Goal: Transaction & Acquisition: Purchase product/service

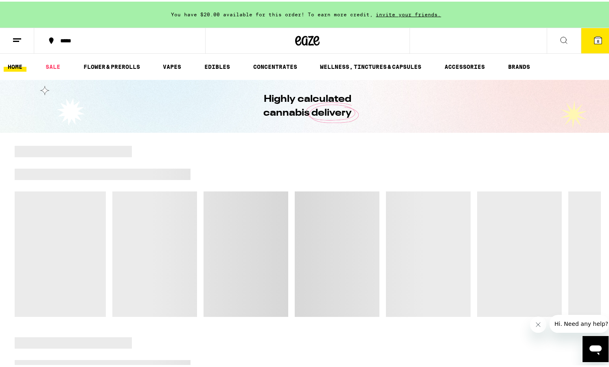
click at [597, 38] on span "8" at bounding box center [598, 39] width 2 height 5
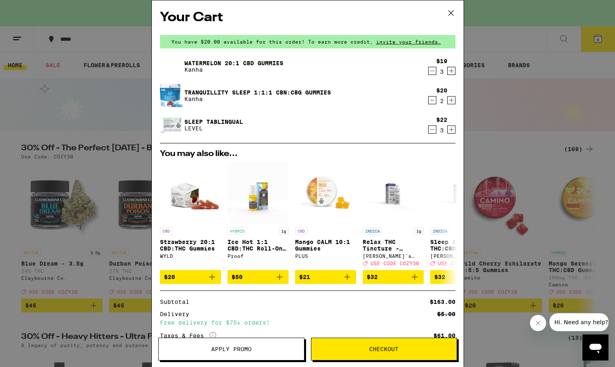
click at [222, 90] on link "Tranquillity Sleep 1:1:1 CBN:CBG Gummies" at bounding box center [257, 92] width 147 height 7
click at [429, 129] on icon "Decrement" at bounding box center [432, 130] width 7 height 10
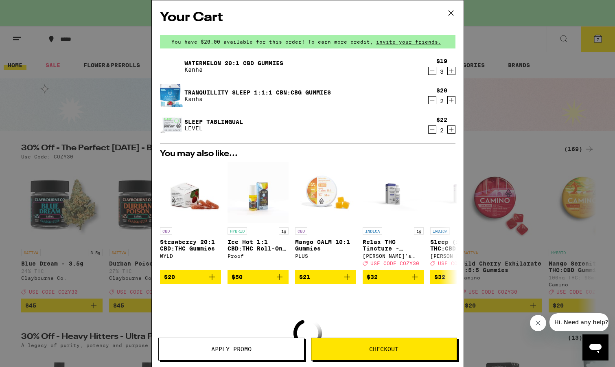
click at [429, 129] on icon "Decrement" at bounding box center [432, 130] width 7 height 10
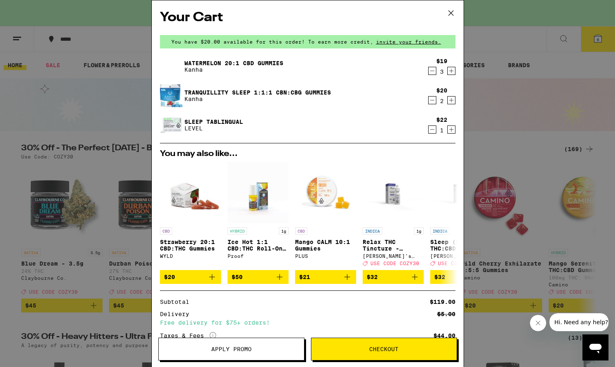
click at [429, 72] on icon "Decrement" at bounding box center [432, 71] width 7 height 10
drag, startPoint x: 426, startPoint y: 130, endPoint x: 432, endPoint y: 136, distance: 8.1
click at [430, 129] on icon "Decrement" at bounding box center [432, 129] width 4 height 0
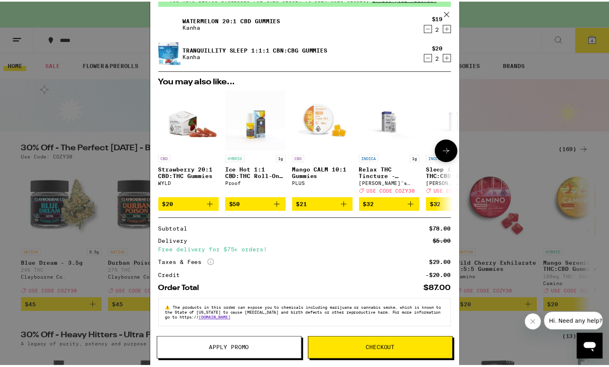
scroll to position [0, 0]
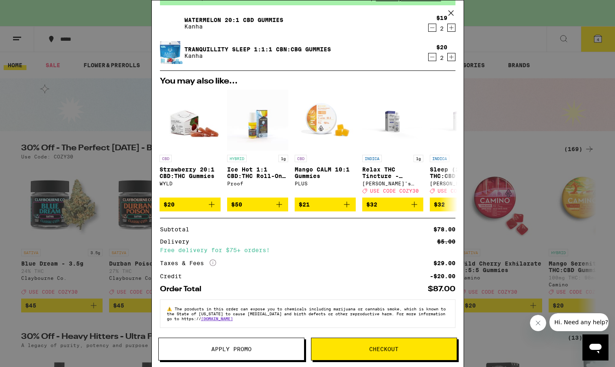
click at [387, 348] on span "Checkout" at bounding box center [383, 349] width 29 height 6
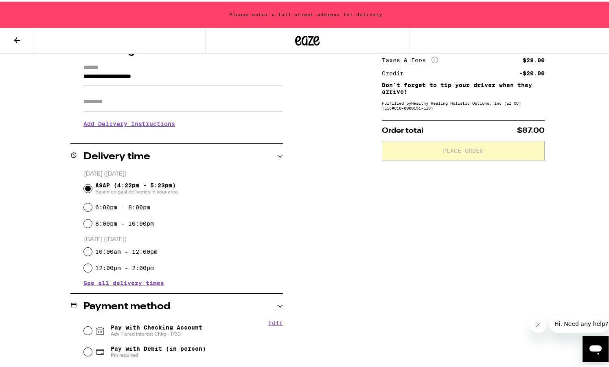
scroll to position [114, 0]
